Goal: Task Accomplishment & Management: Use online tool/utility

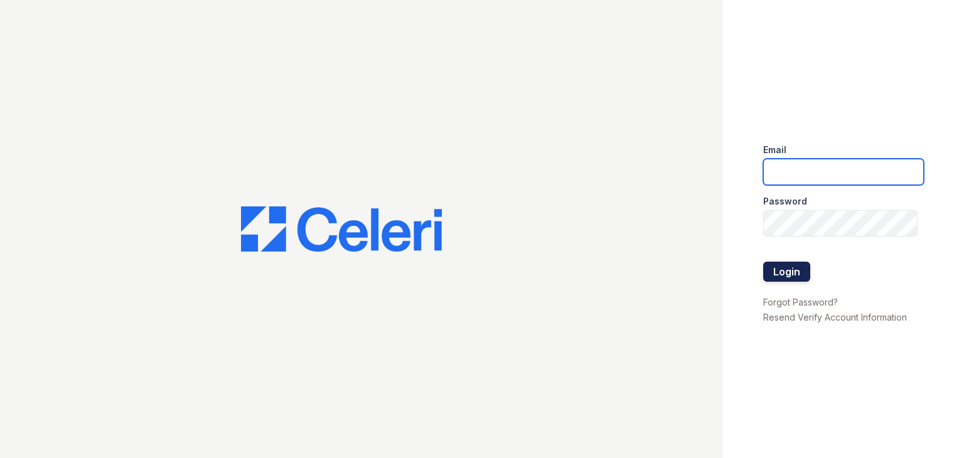
type input "yrodriguez@cafmanagement.com"
click at [791, 277] on button "Login" at bounding box center [786, 272] width 47 height 20
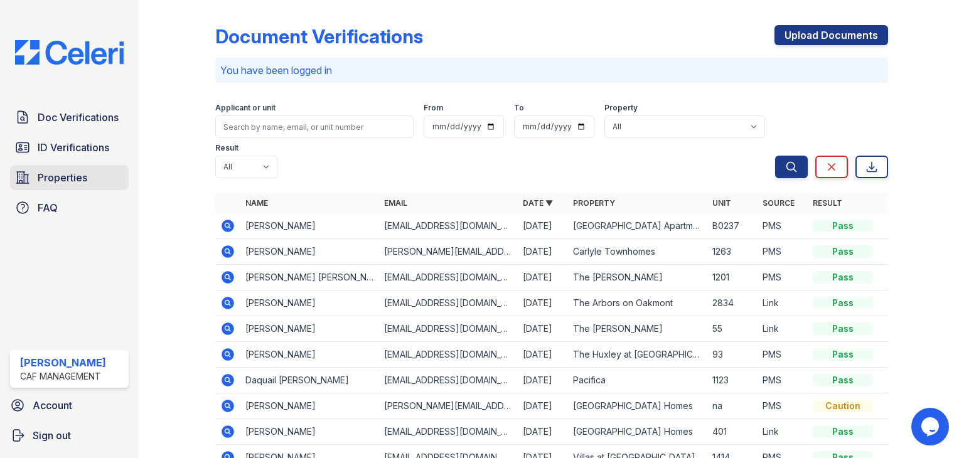
click at [59, 178] on span "Properties" at bounding box center [63, 177] width 50 height 15
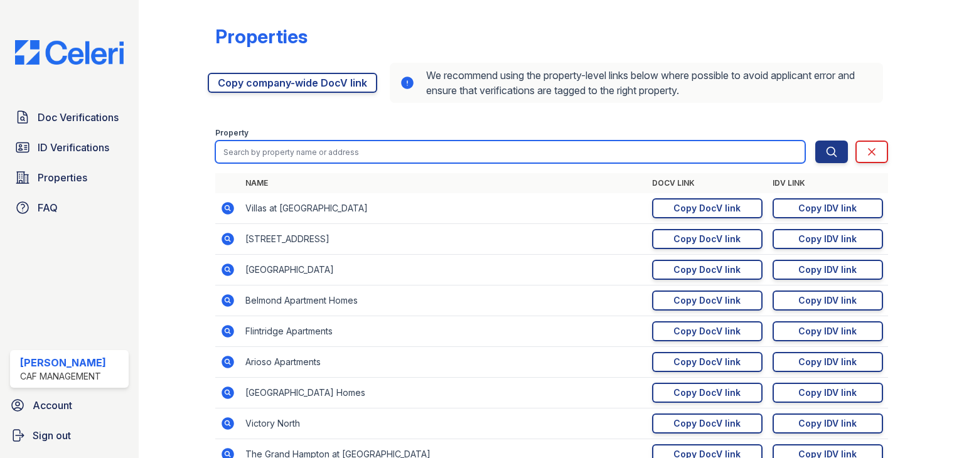
click at [432, 159] on input "search" at bounding box center [510, 152] width 590 height 23
type input "artisan"
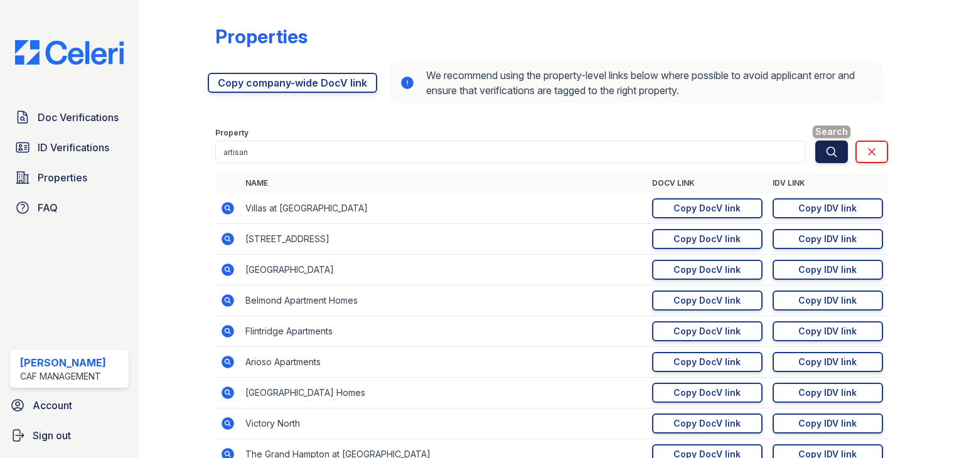
click at [825, 146] on icon "submit" at bounding box center [831, 152] width 13 height 13
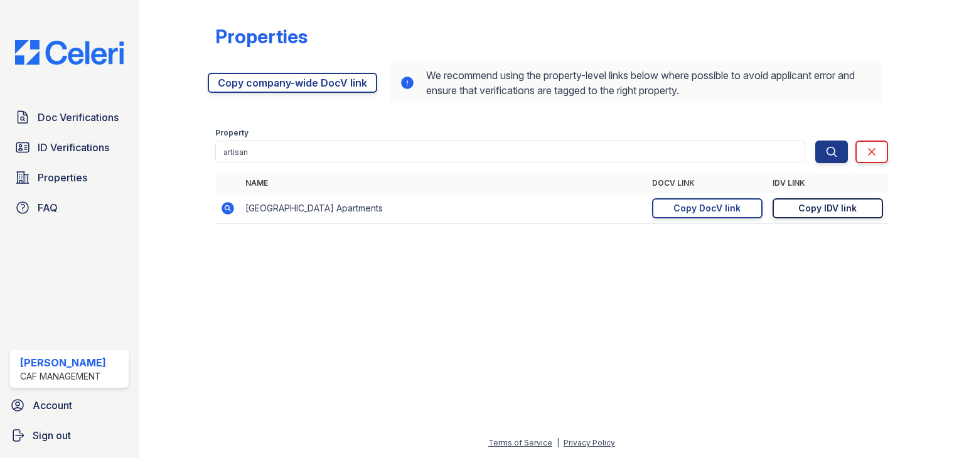
click at [826, 214] on div "Copy IDV link" at bounding box center [827, 208] width 58 height 13
click at [193, 109] on div at bounding box center [187, 121] width 56 height 232
click at [77, 149] on span "ID Verifications" at bounding box center [74, 147] width 72 height 15
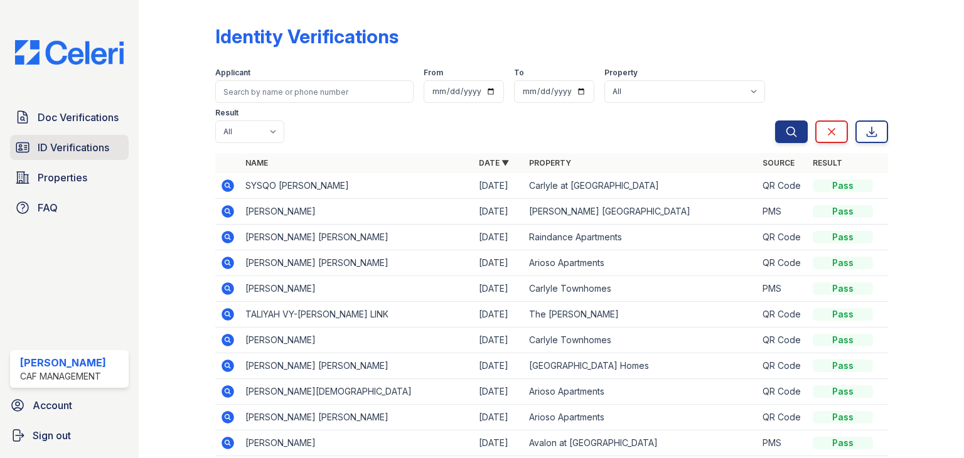
click at [63, 149] on span "ID Verifications" at bounding box center [74, 147] width 72 height 15
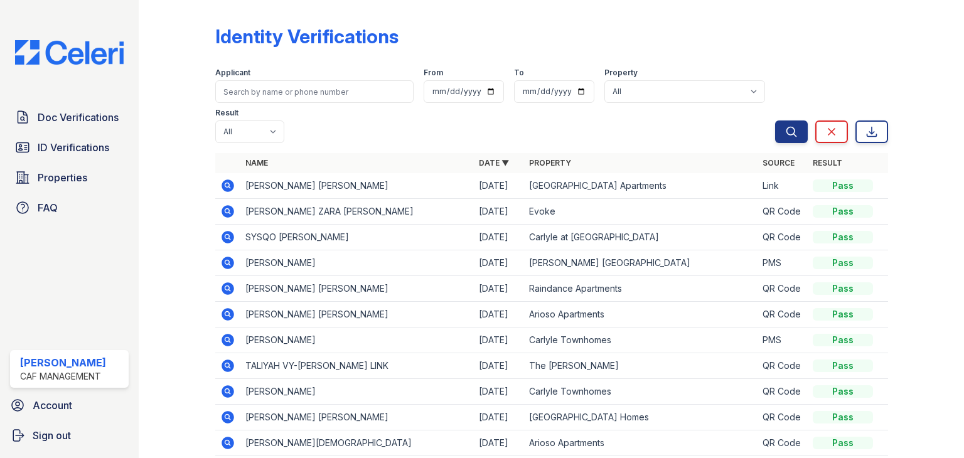
click at [230, 186] on icon at bounding box center [227, 185] width 13 height 13
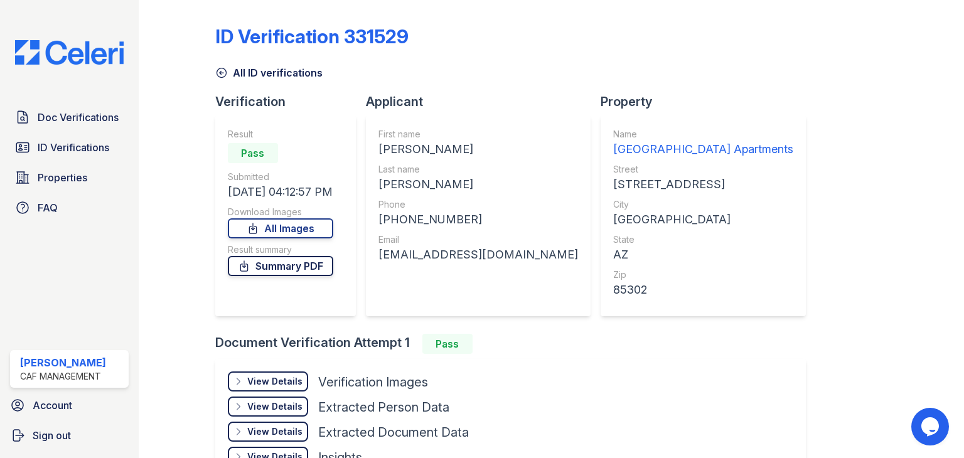
click at [289, 269] on link "Summary PDF" at bounding box center [280, 266] width 105 height 20
